Goal: Navigation & Orientation: Go to known website

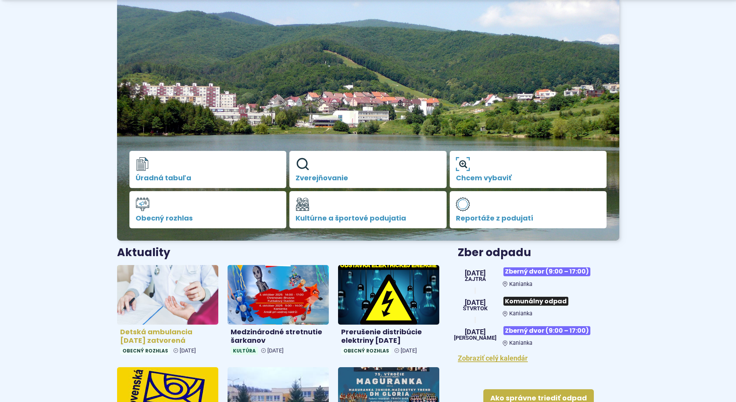
scroll to position [193, 0]
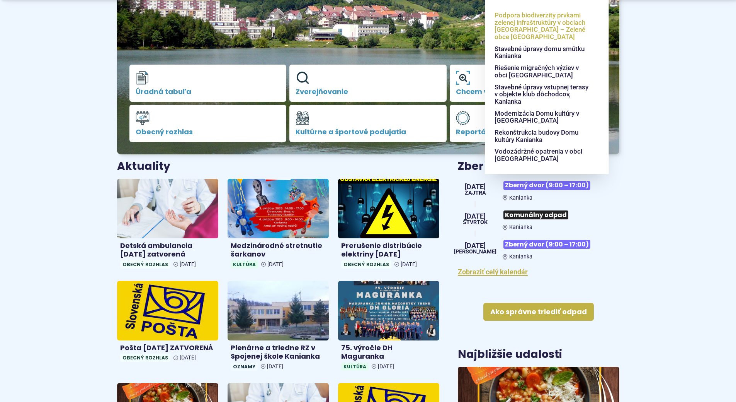
scroll to position [155, 0]
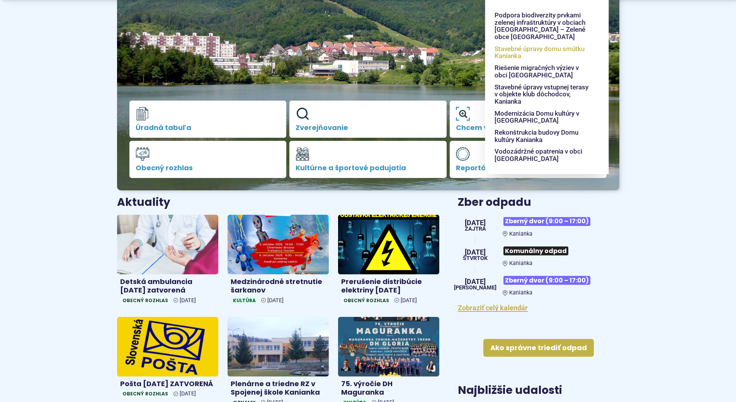
scroll to position [232, 0]
